Goal: Task Accomplishment & Management: Manage account settings

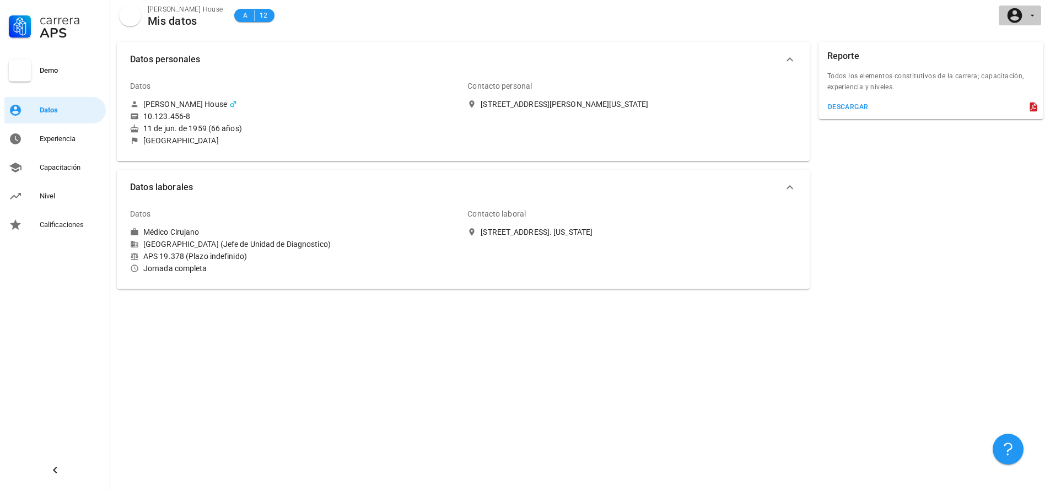
click at [840, 12] on icon "button" at bounding box center [1032, 15] width 9 height 9
click at [710, 127] on div "Contacto personal [STREET_ADDRESS][PERSON_NAME][US_STATE]" at bounding box center [631, 110] width 337 height 84
click at [840, 15] on span "button" at bounding box center [1020, 16] width 34 height 18
click at [840, 41] on div "Salir" at bounding box center [1026, 43] width 18 height 22
